Goal: Information Seeking & Learning: Learn about a topic

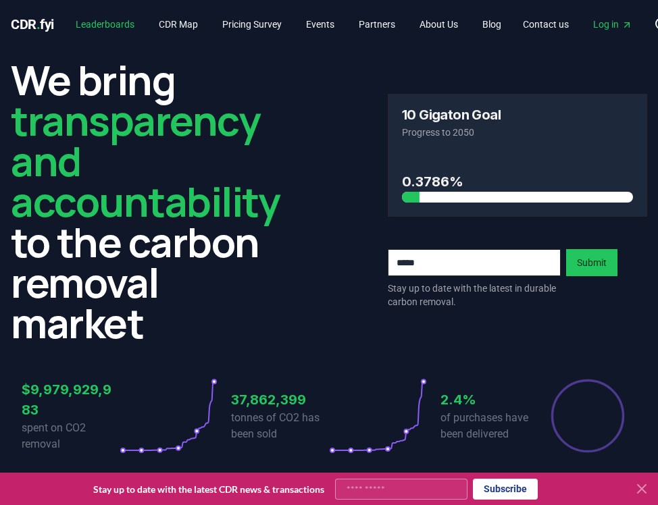
click at [118, 26] on link "Leaderboards" at bounding box center [105, 24] width 80 height 24
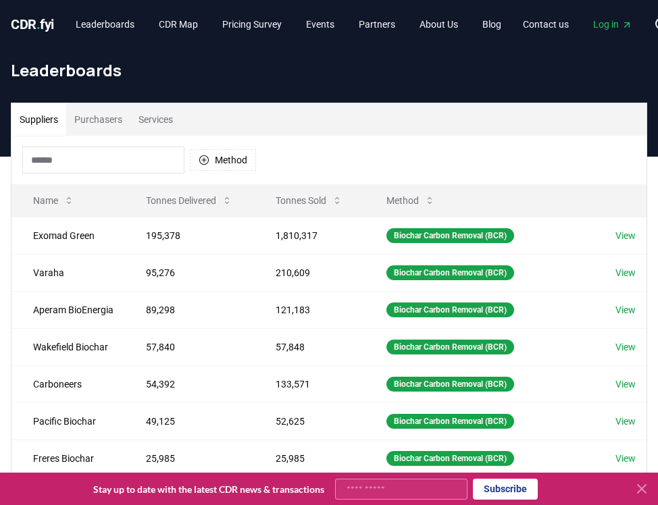
click at [170, 118] on button "Services" at bounding box center [155, 119] width 51 height 32
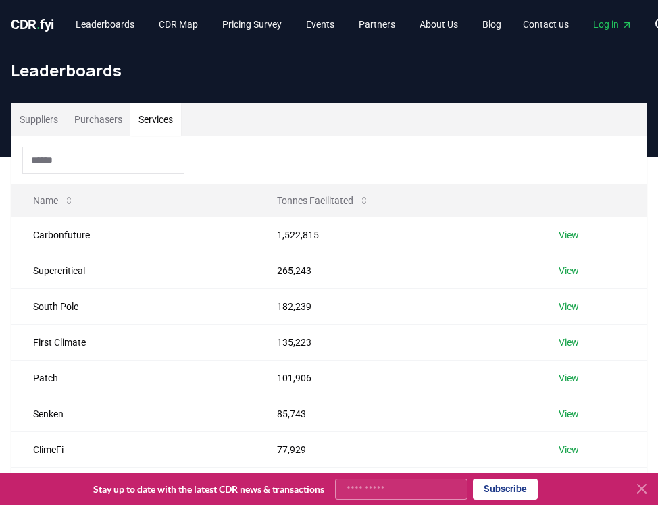
click at [130, 159] on input at bounding box center [103, 160] width 162 height 27
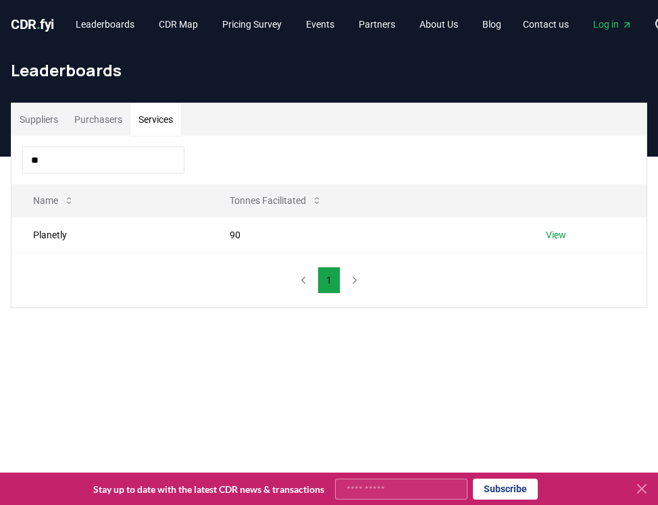
type input "*"
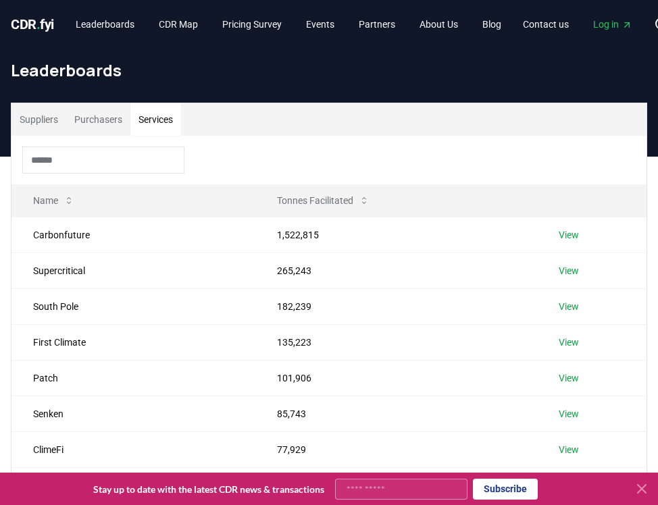
click at [87, 124] on button "Purchasers" at bounding box center [98, 119] width 64 height 32
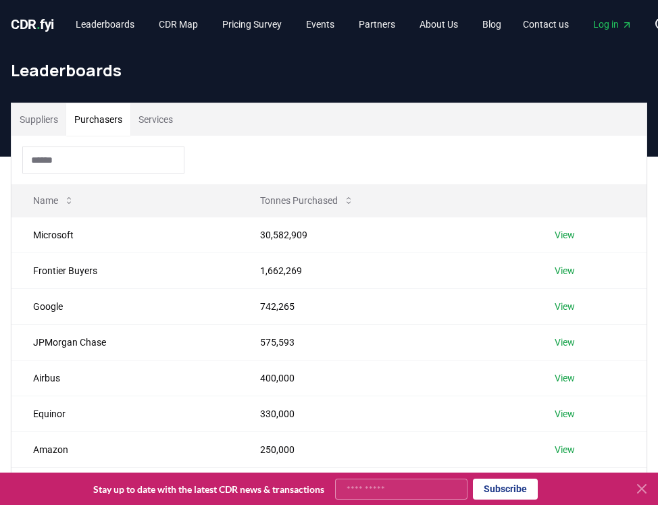
click at [82, 160] on input at bounding box center [103, 160] width 162 height 27
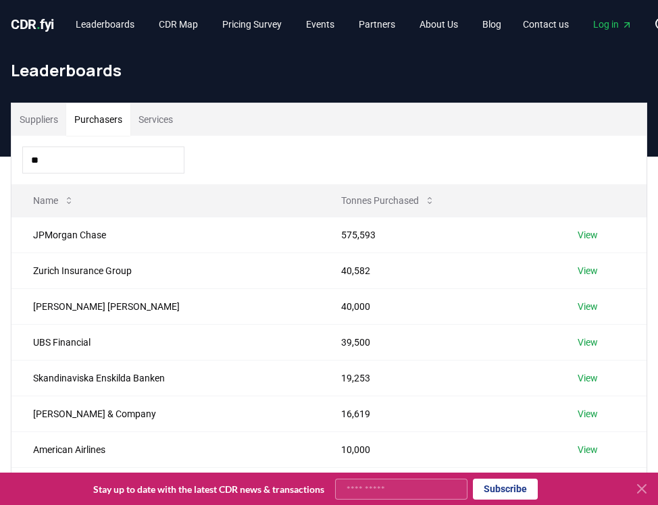
type input "*"
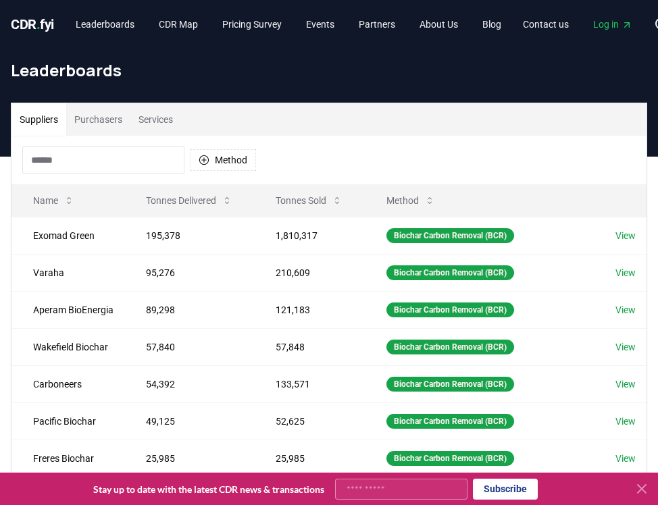
click at [37, 118] on button "Suppliers" at bounding box center [38, 119] width 55 height 32
click at [60, 155] on input at bounding box center [103, 160] width 162 height 27
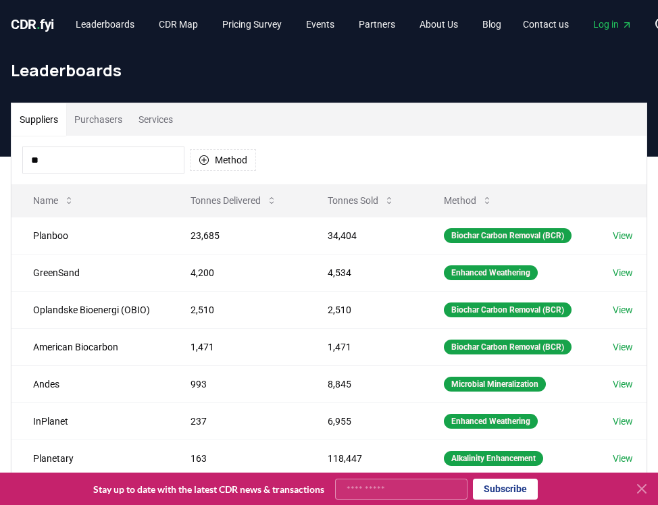
type input "*"
